Goal: Task Accomplishment & Management: Manage account settings

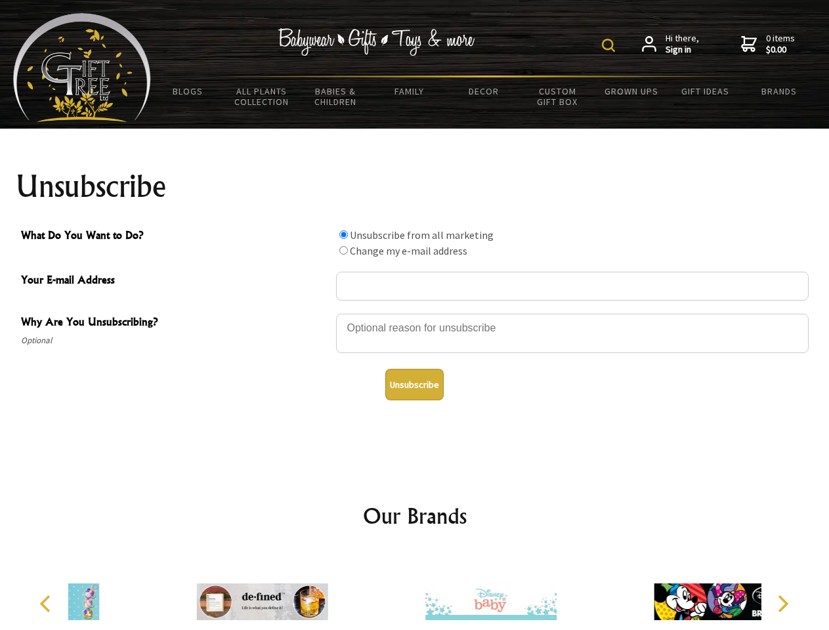
click at [610, 45] on img at bounding box center [608, 45] width 13 height 13
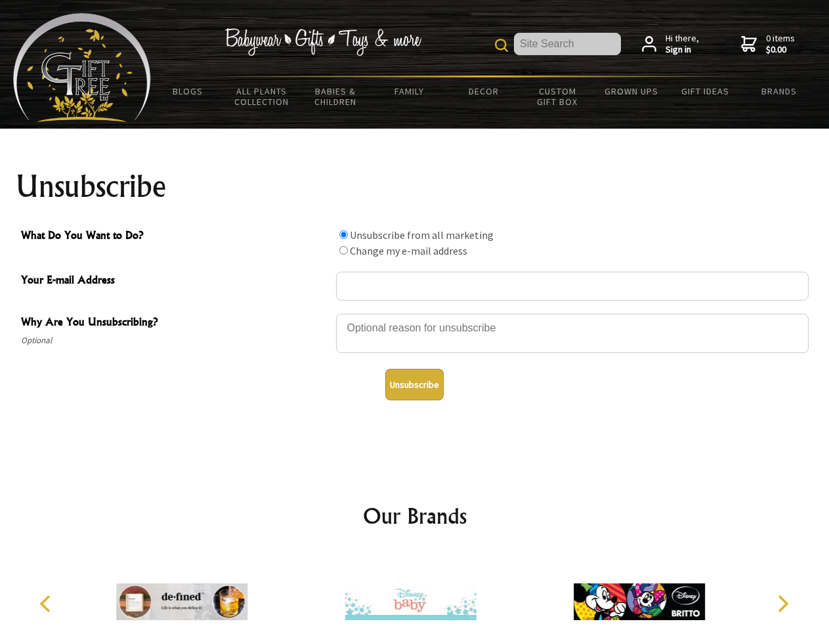
click at [415, 313] on div at bounding box center [572, 335] width 473 height 46
click at [343, 234] on input "What Do You Want to Do?" at bounding box center [343, 234] width 9 height 9
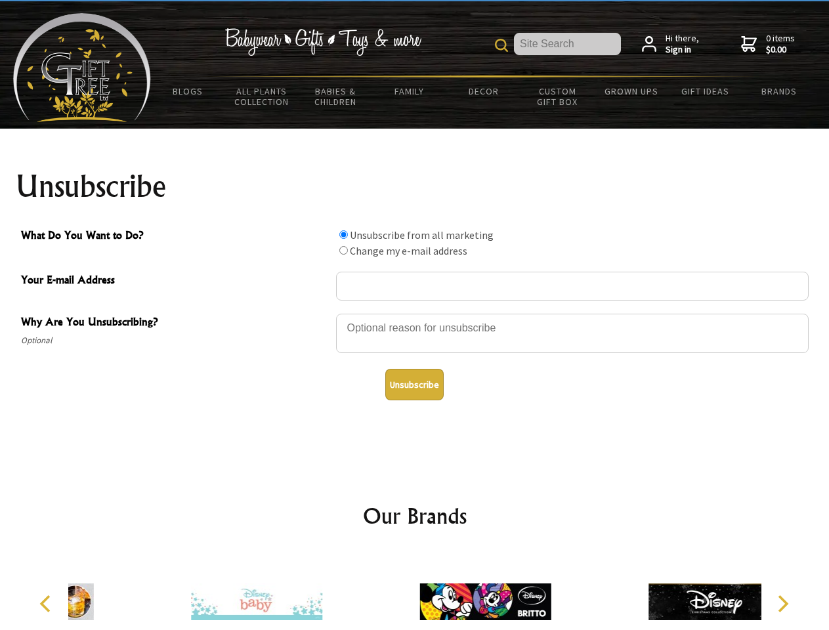
click at [343, 250] on input "What Do You Want to Do?" at bounding box center [343, 250] width 9 height 9
radio input "true"
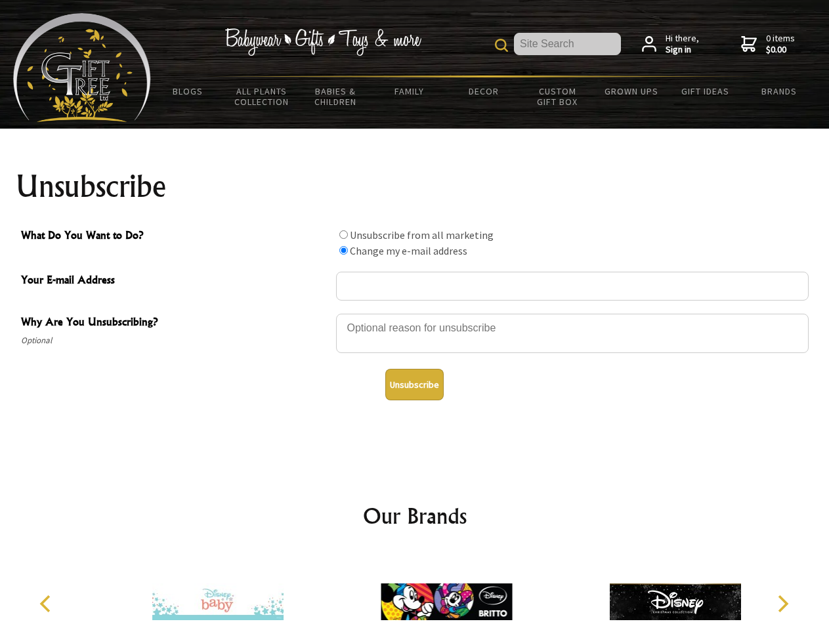
click at [414, 385] on button "Unsubscribe" at bounding box center [414, 385] width 58 height 32
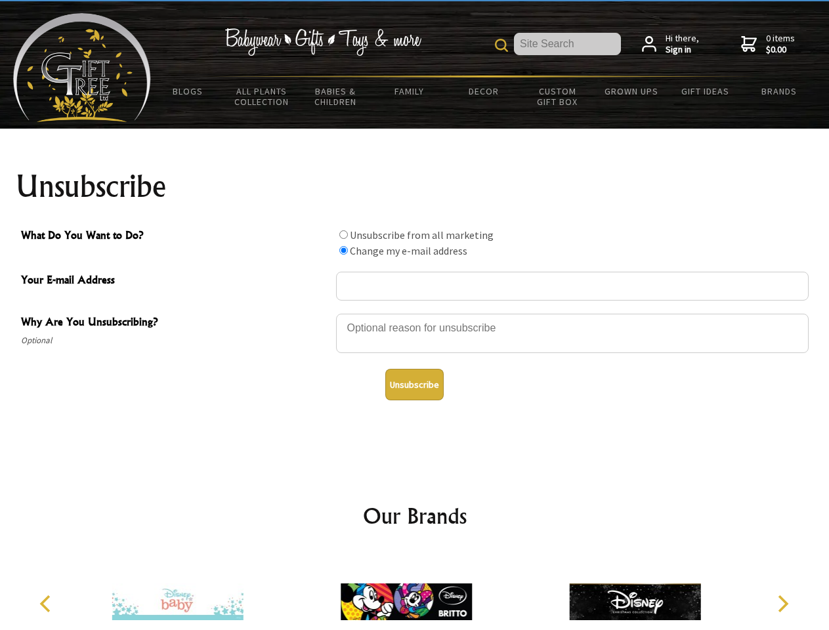
click at [415, 591] on img at bounding box center [406, 602] width 131 height 98
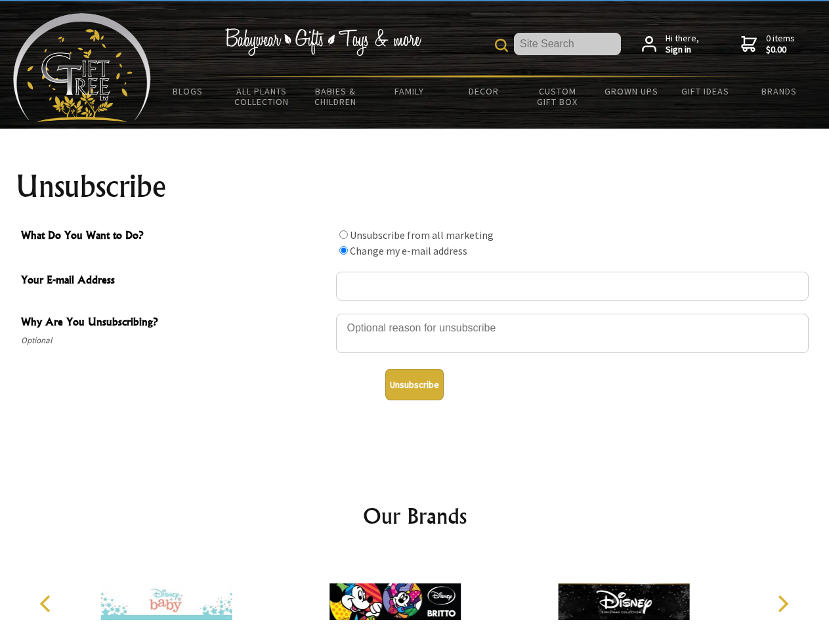
click at [47, 604] on icon "Previous" at bounding box center [46, 603] width 17 height 17
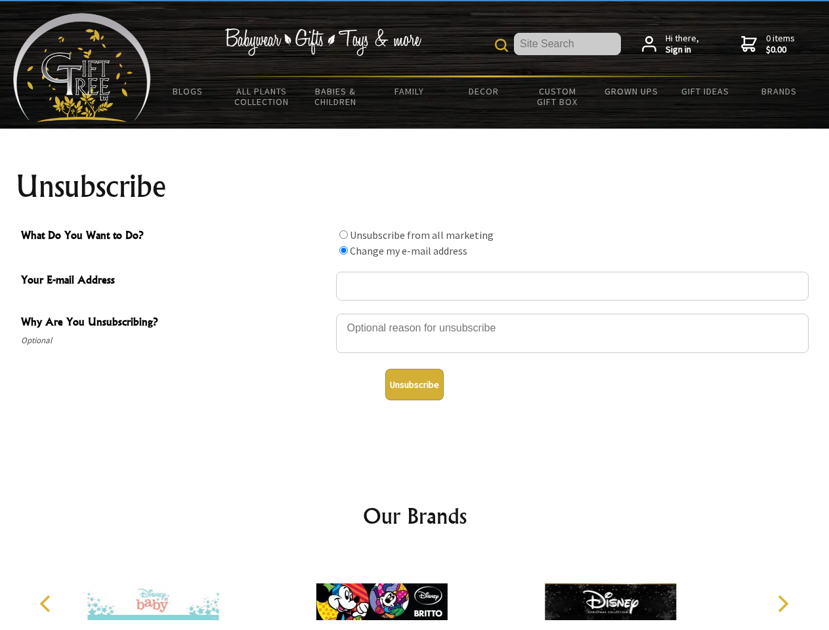
click at [782, 604] on icon "Next" at bounding box center [781, 603] width 17 height 17
